Goal: Task Accomplishment & Management: Use online tool/utility

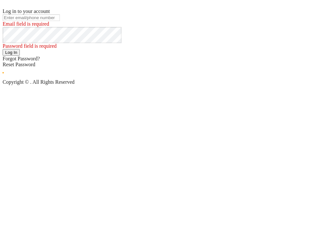
type input "[EMAIL_ADDRESS][DOMAIN_NAME]"
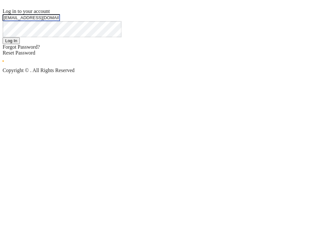
click at [3, 37] on md-icon "icon-eye-off" at bounding box center [3, 37] width 0 height 0
click at [20, 44] on button "Log In" at bounding box center [11, 40] width 17 height 7
click at [300, 36] on div "Log in to your account a.boukobza@france-ifbgroup.net Log In Forgot Password? R…" at bounding box center [167, 37] width 329 height 59
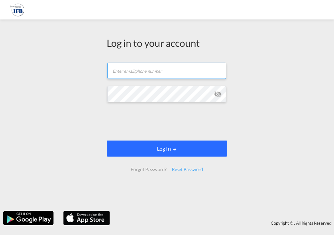
type input "[EMAIL_ADDRESS][DOMAIN_NAME]"
click at [156, 150] on button "Log In" at bounding box center [167, 148] width 121 height 16
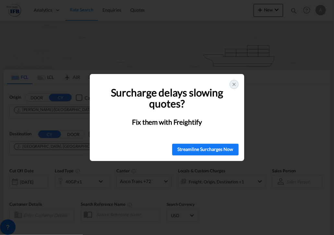
click at [233, 84] on icon at bounding box center [234, 84] width 5 height 5
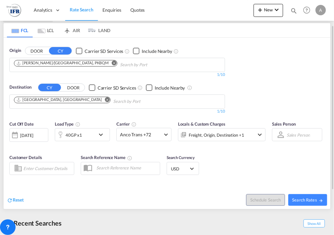
scroll to position [47, 0]
drag, startPoint x: 298, startPoint y: 200, endPoint x: 280, endPoint y: 183, distance: 24.1
drag, startPoint x: 280, startPoint y: 183, endPoint x: 247, endPoint y: 106, distance: 83.8
drag, startPoint x: 247, startPoint y: 106, endPoint x: 244, endPoint y: 58, distance: 48.7
click at [244, 58] on div "Origin DOOR CY Carrier SD Services Include Nearby [PERSON_NAME]/[GEOGRAPHIC_DAT…" at bounding box center [167, 77] width 327 height 80
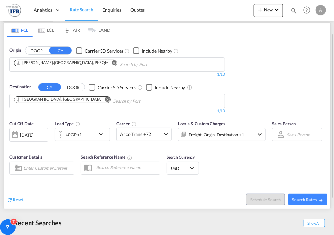
click at [112, 61] on md-icon "Remove" at bounding box center [114, 62] width 5 height 5
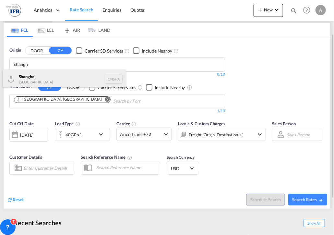
type input "shangh"
click at [45, 78] on div "Shangh ai China CNSHA" at bounding box center [64, 78] width 123 height 19
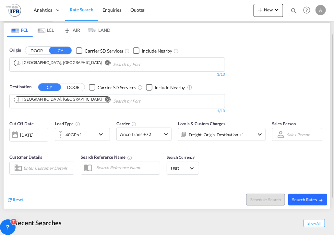
click at [309, 198] on span "Search Rates" at bounding box center [307, 199] width 31 height 5
type input "CNSHA to FRLEH / [DATE]"
